Goal: Navigation & Orientation: Find specific page/section

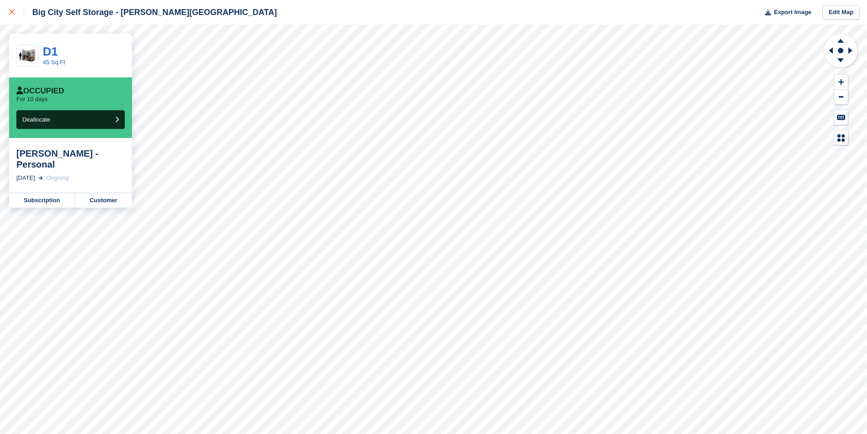
click at [17, 19] on link at bounding box center [12, 12] width 24 height 25
